Goal: Information Seeking & Learning: Learn about a topic

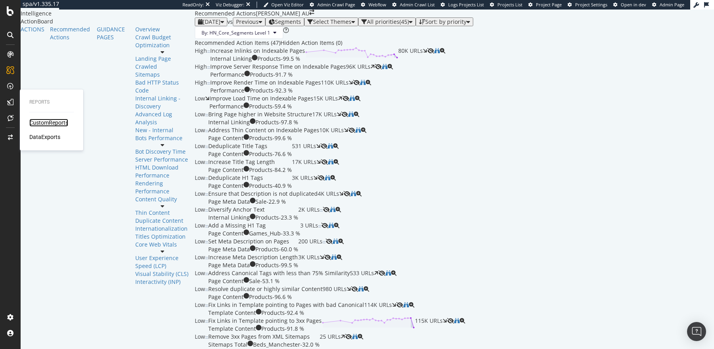
click at [46, 119] on div "CustomReports" at bounding box center [48, 123] width 39 height 8
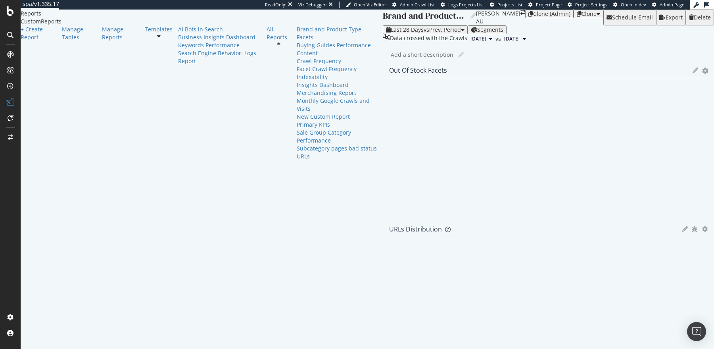
click at [157, 39] on icon at bounding box center [159, 36] width 4 height 6
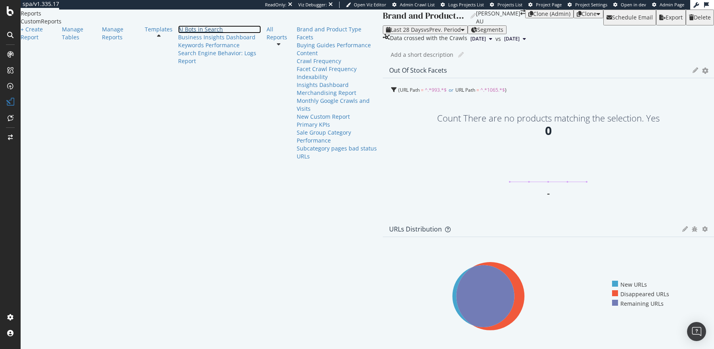
click at [178, 33] on div "AI Bots in Search" at bounding box center [219, 29] width 83 height 8
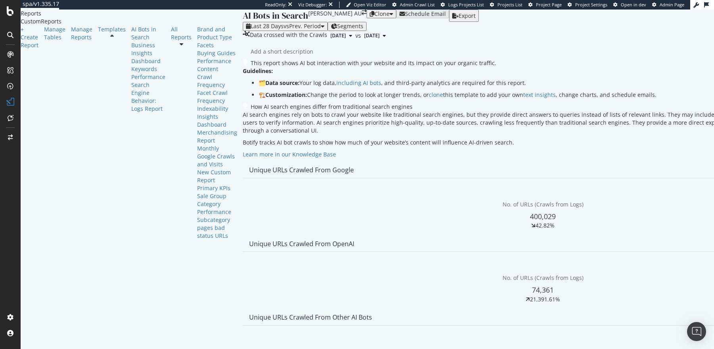
scroll to position [281, 0]
click at [675, 204] on span "Week" at bounding box center [681, 201] width 14 height 7
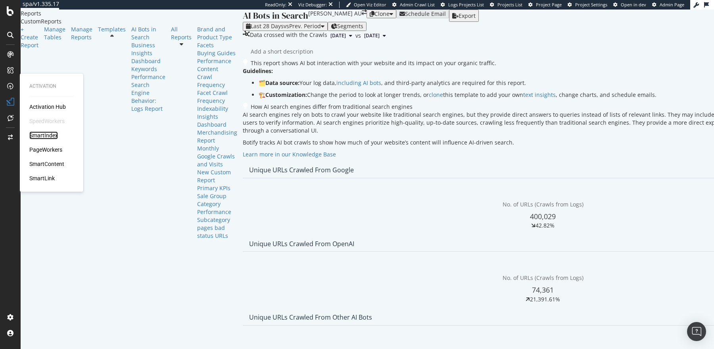
click at [44, 135] on div "SmartIndex" at bounding box center [43, 135] width 29 height 8
